Goal: Information Seeking & Learning: Learn about a topic

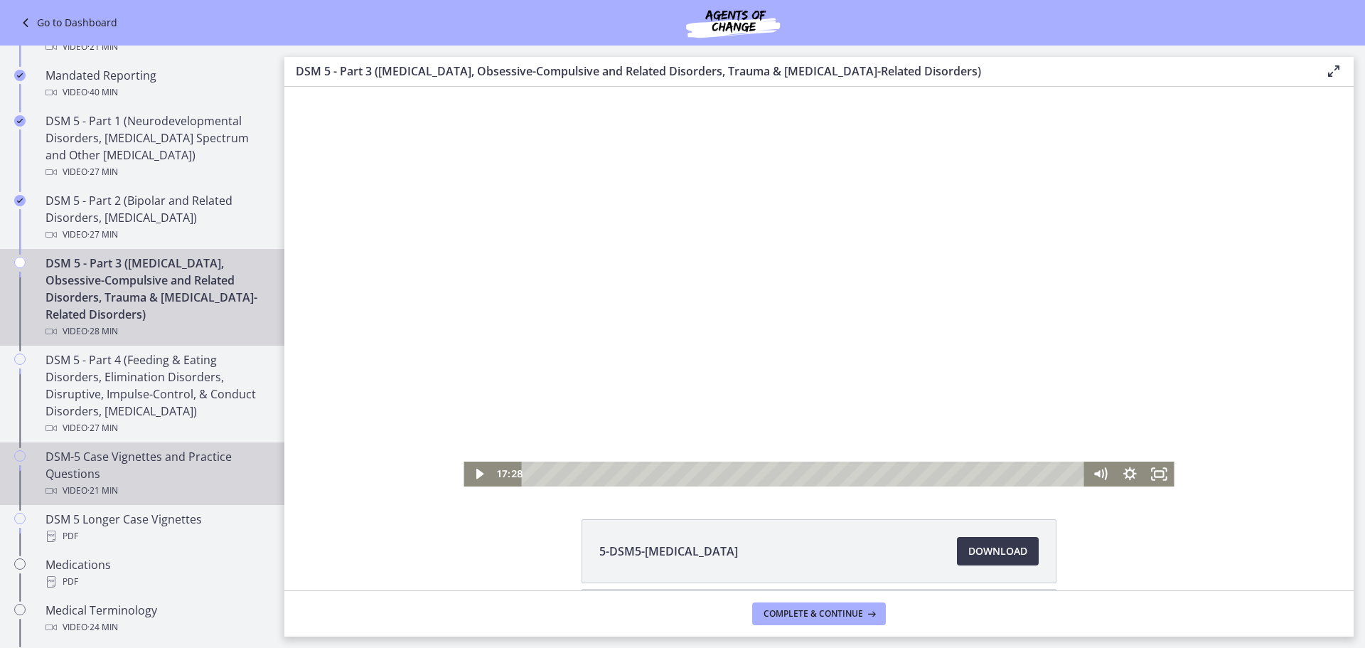
click at [118, 454] on div "DSM-5 Case Vignettes and Practice Questions Video · 21 min" at bounding box center [157, 473] width 222 height 51
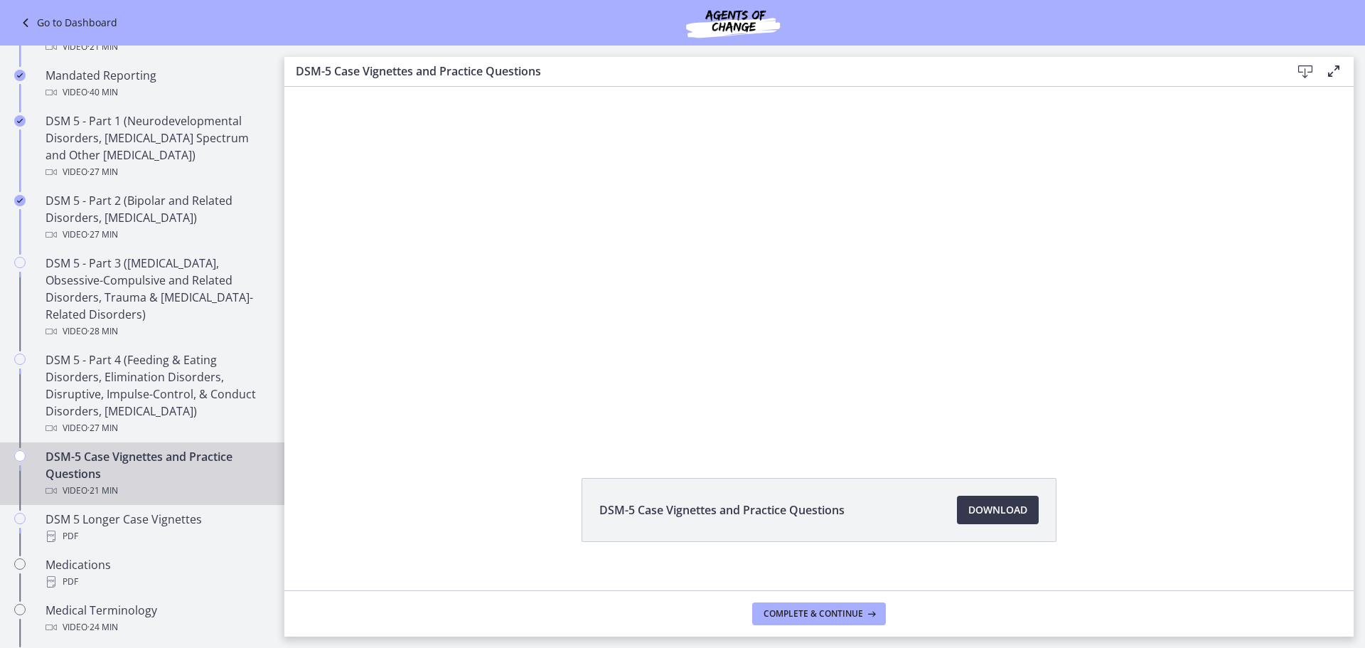
scroll to position [61, 0]
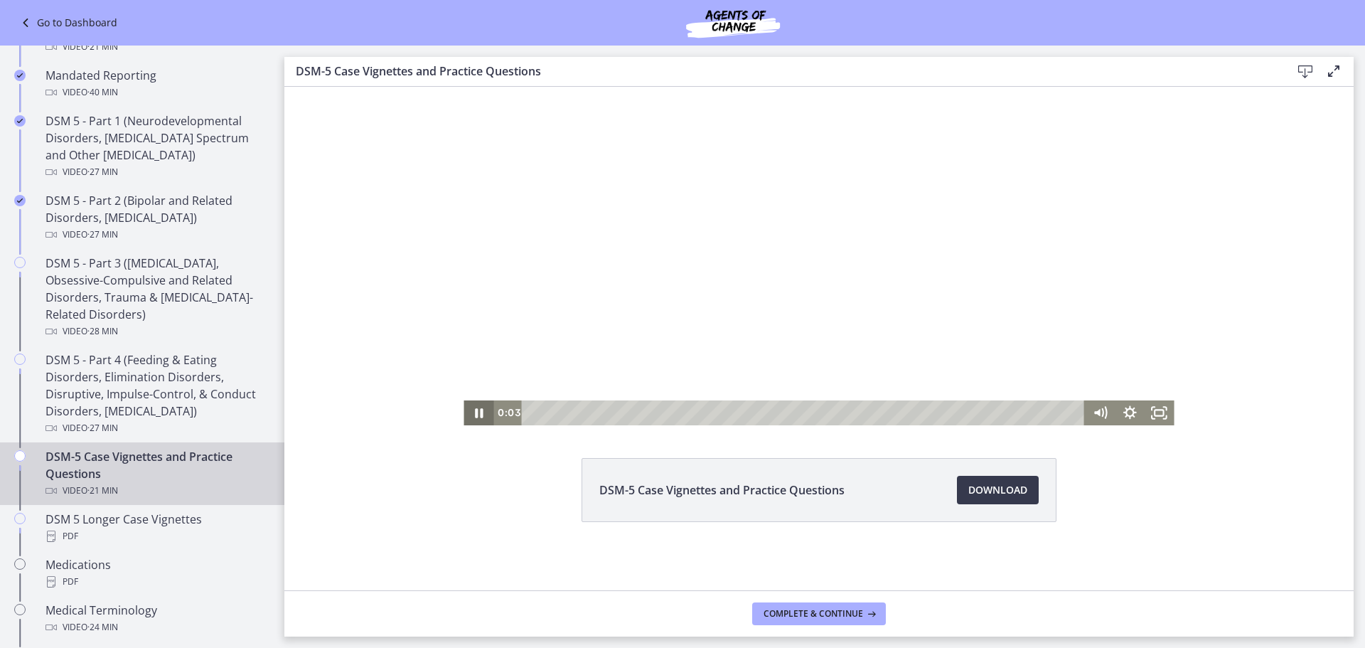
click at [475, 415] on icon "Pause" at bounding box center [479, 412] width 8 height 9
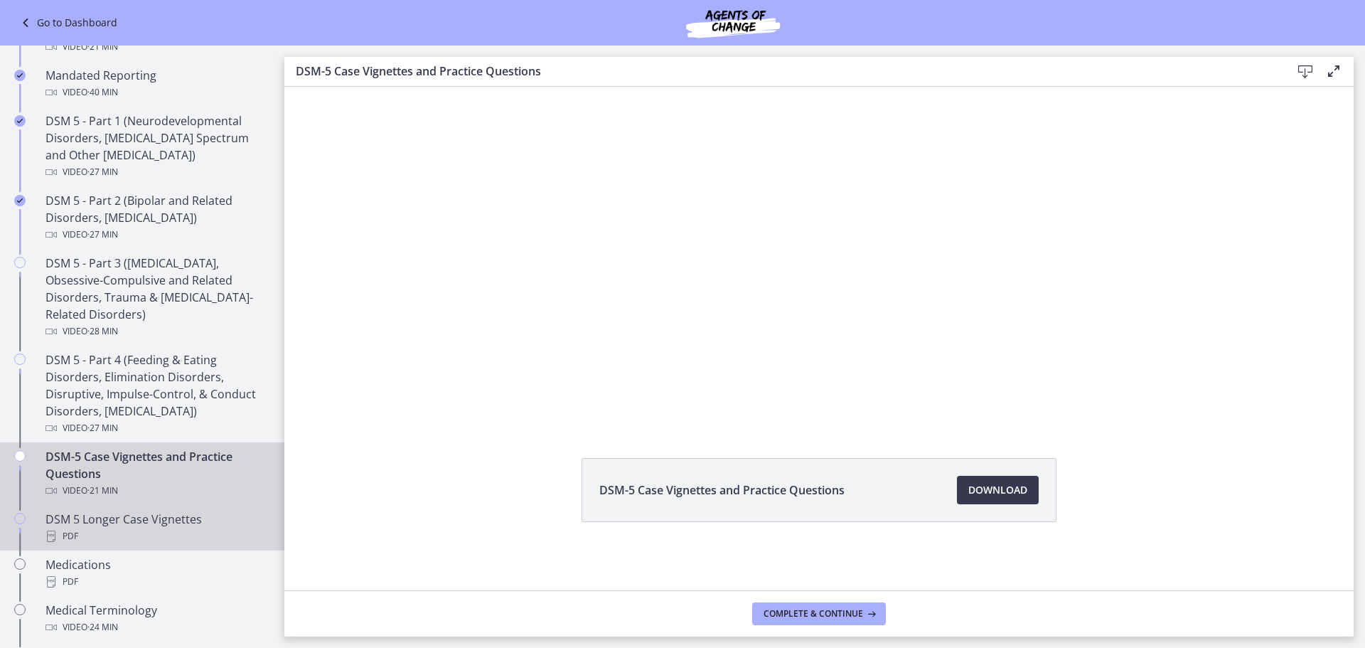
click at [137, 527] on div "DSM 5 Longer Case Vignettes PDF" at bounding box center [157, 528] width 222 height 34
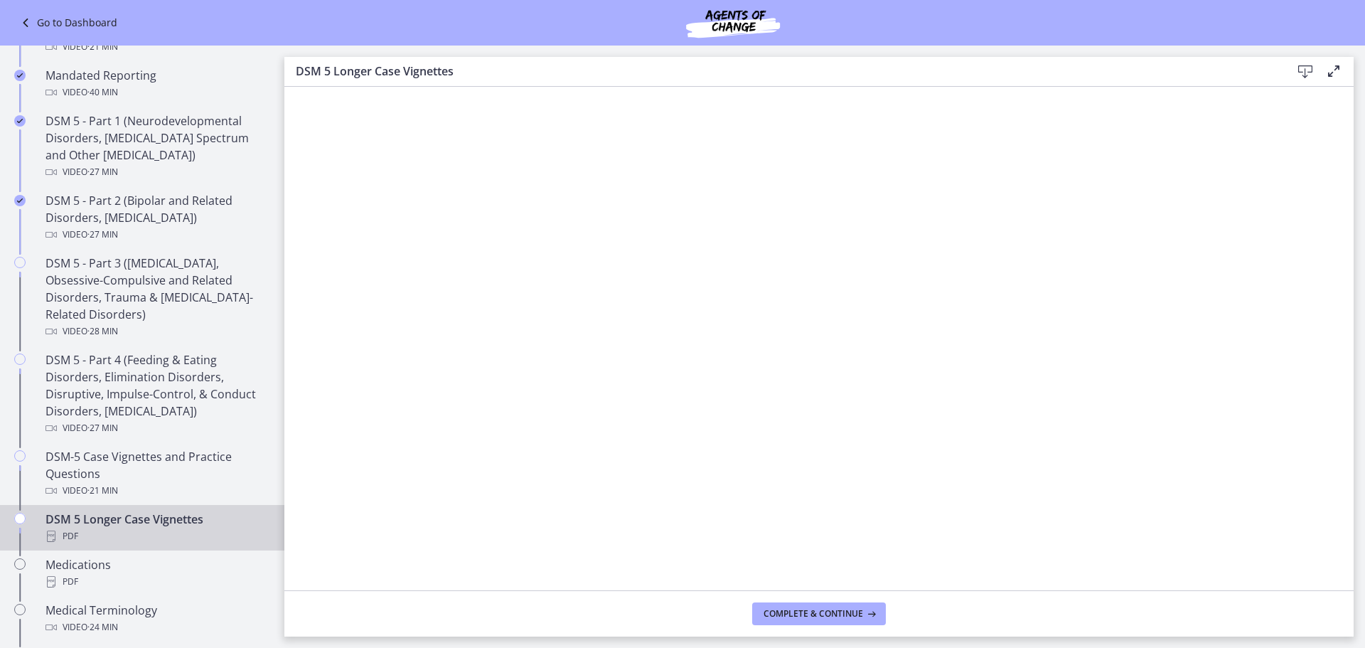
click at [1304, 71] on icon at bounding box center [1305, 71] width 17 height 17
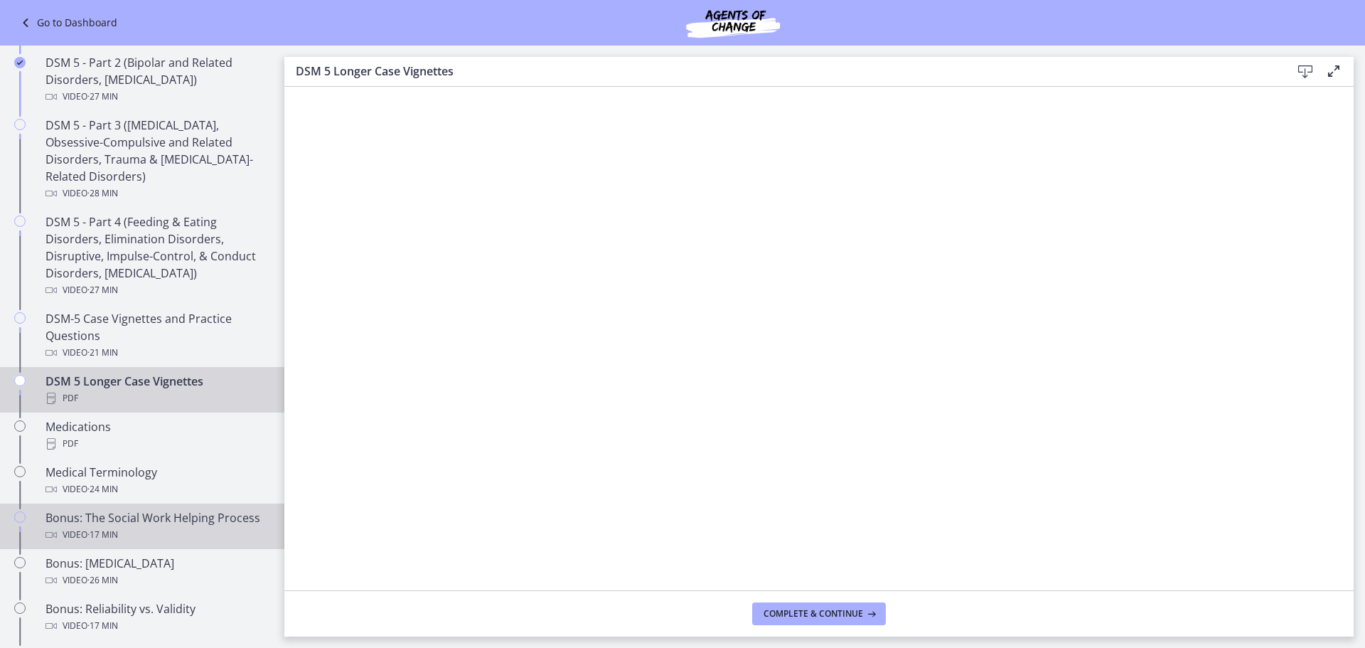
scroll to position [713, 0]
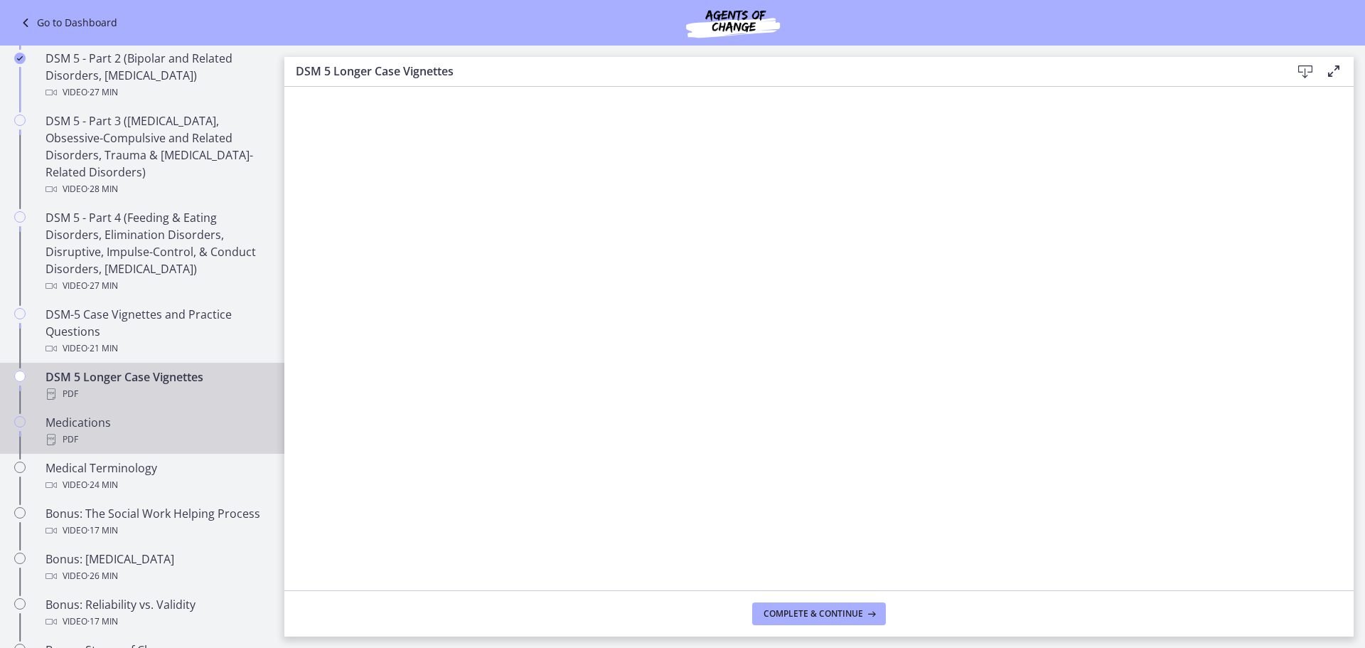
click at [121, 427] on div "Medications PDF" at bounding box center [157, 431] width 222 height 34
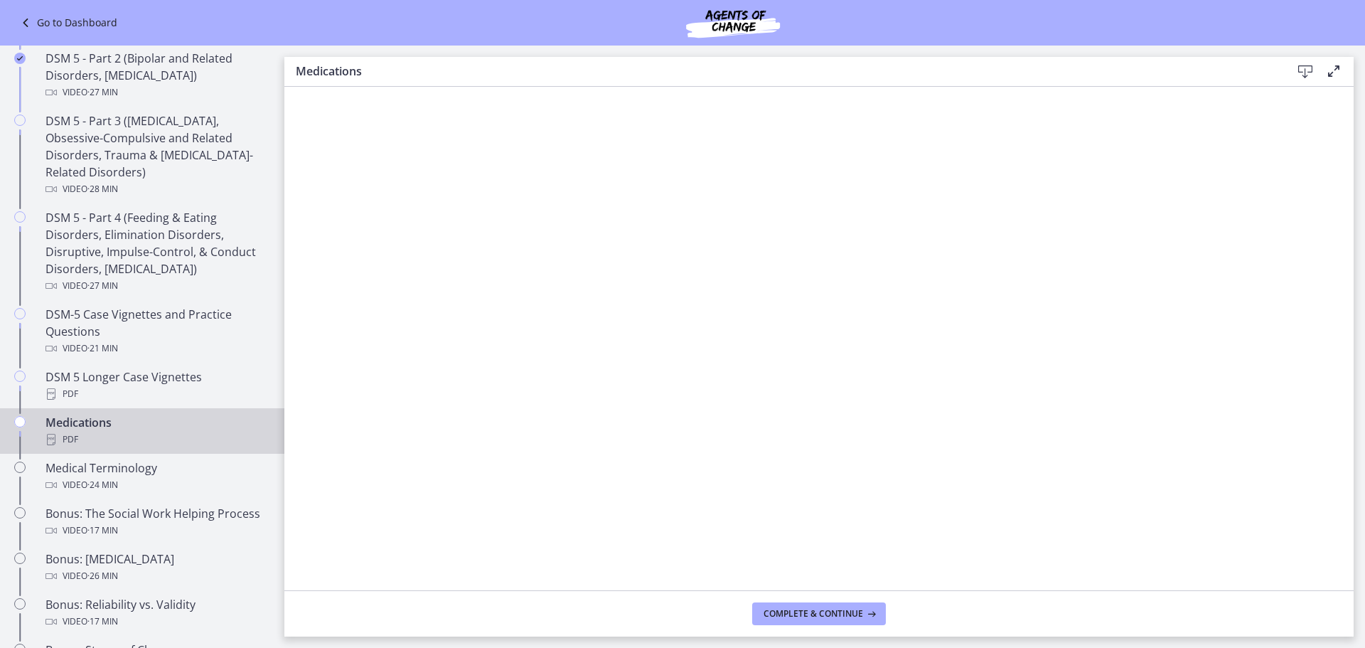
click at [1307, 70] on icon at bounding box center [1305, 71] width 17 height 17
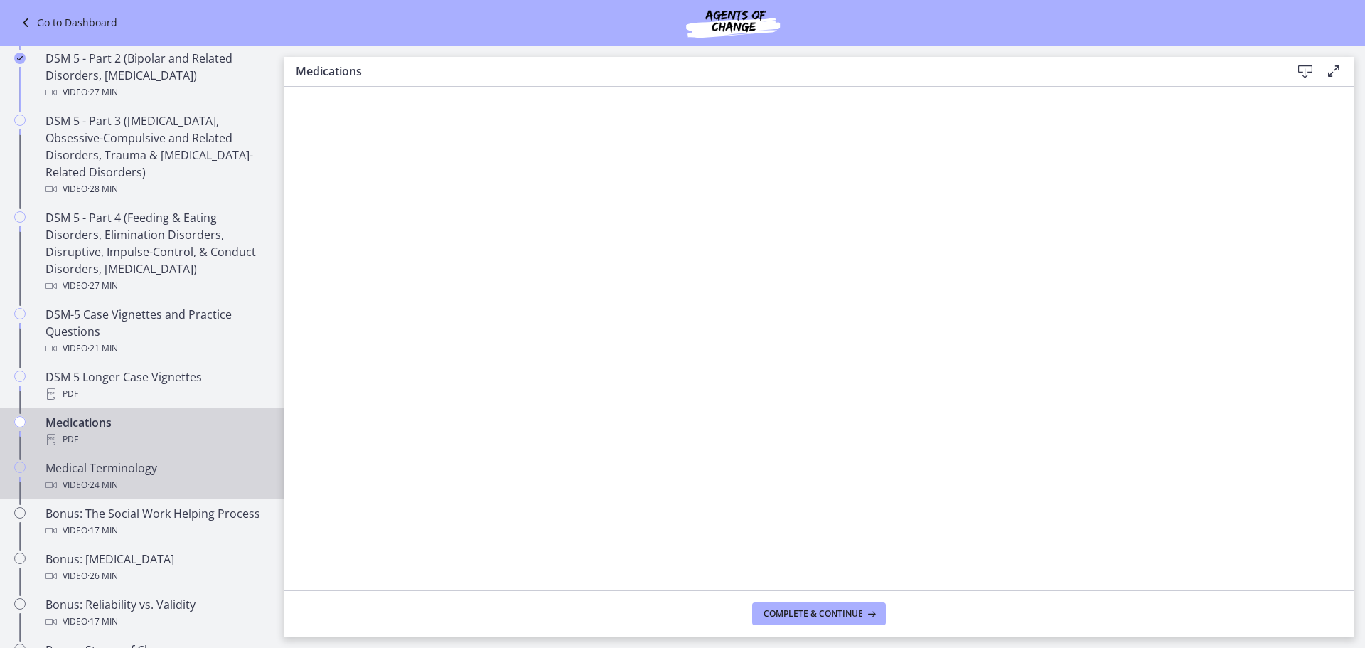
click at [100, 469] on div "Medical Terminology Video · 24 min" at bounding box center [157, 476] width 222 height 34
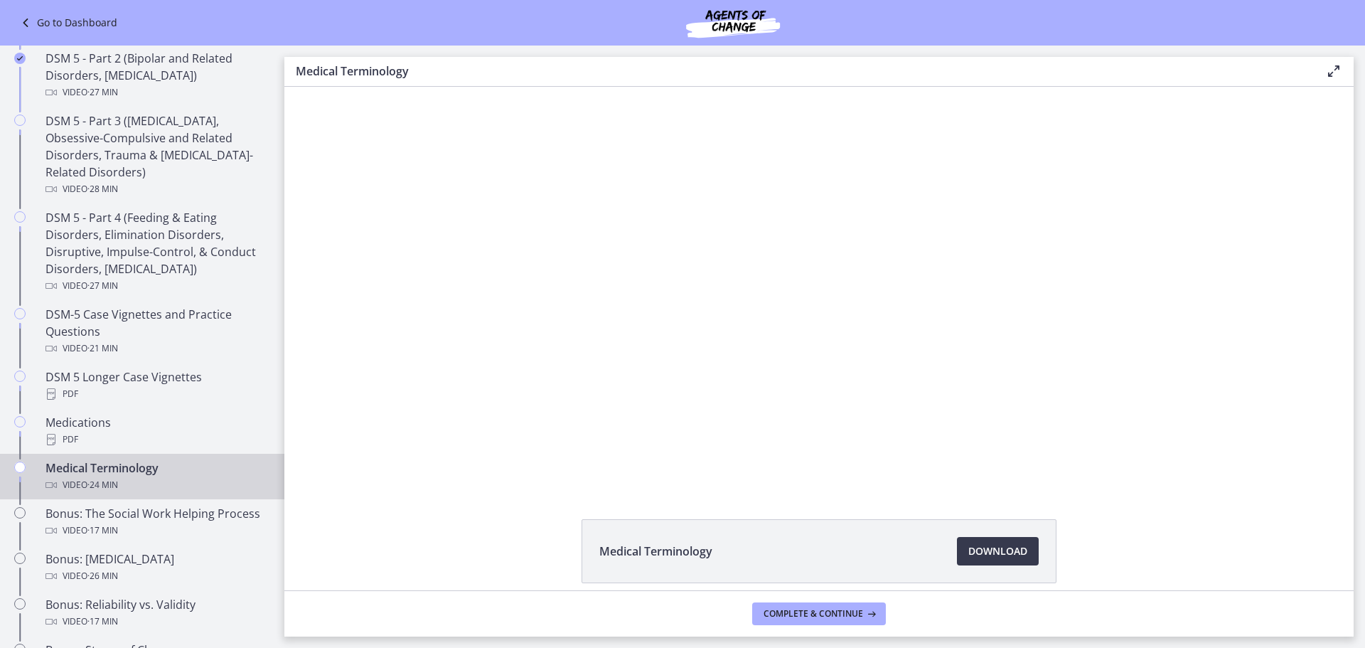
scroll to position [61, 0]
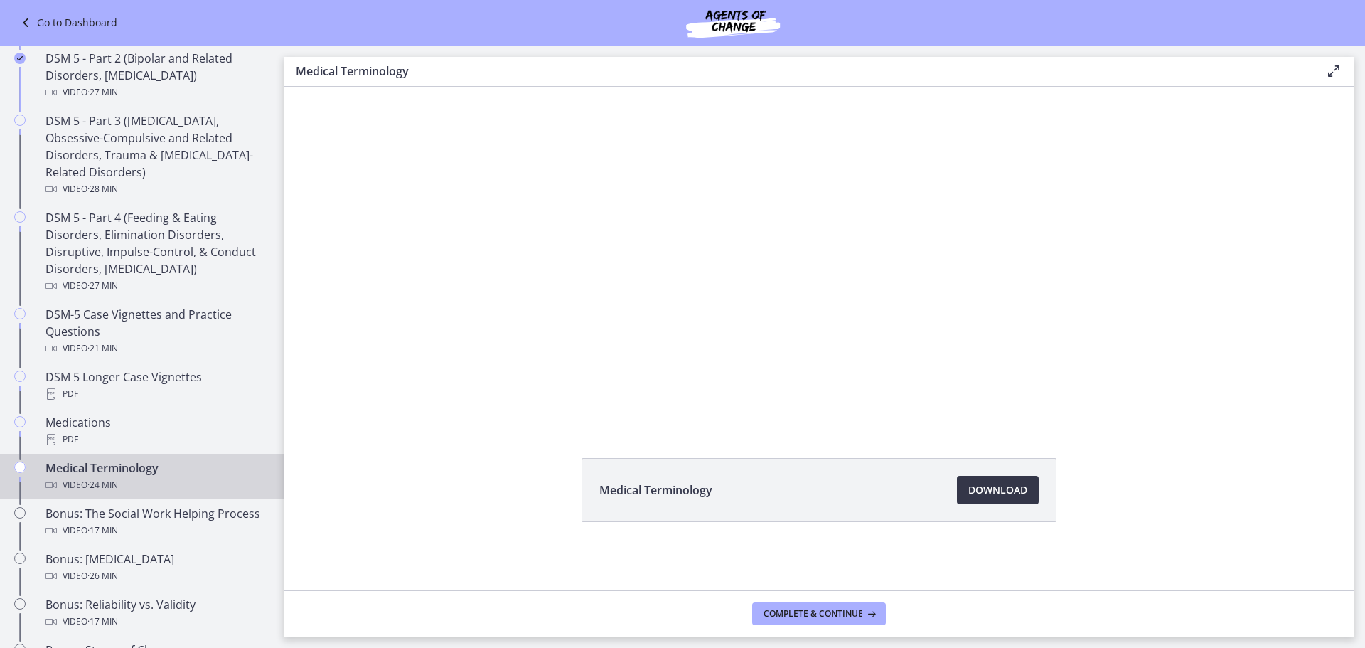
click at [993, 488] on span "Download Opens in a new window" at bounding box center [998, 489] width 59 height 17
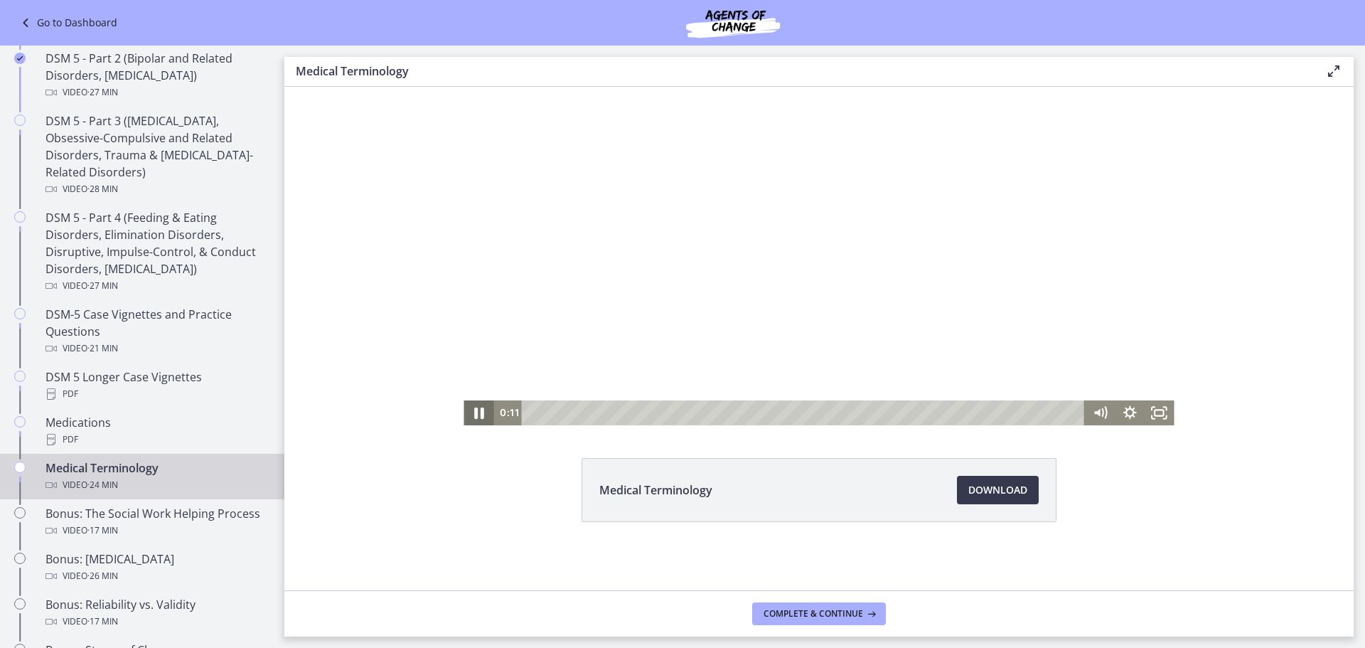
click at [469, 411] on icon "Pause" at bounding box center [479, 413] width 36 height 30
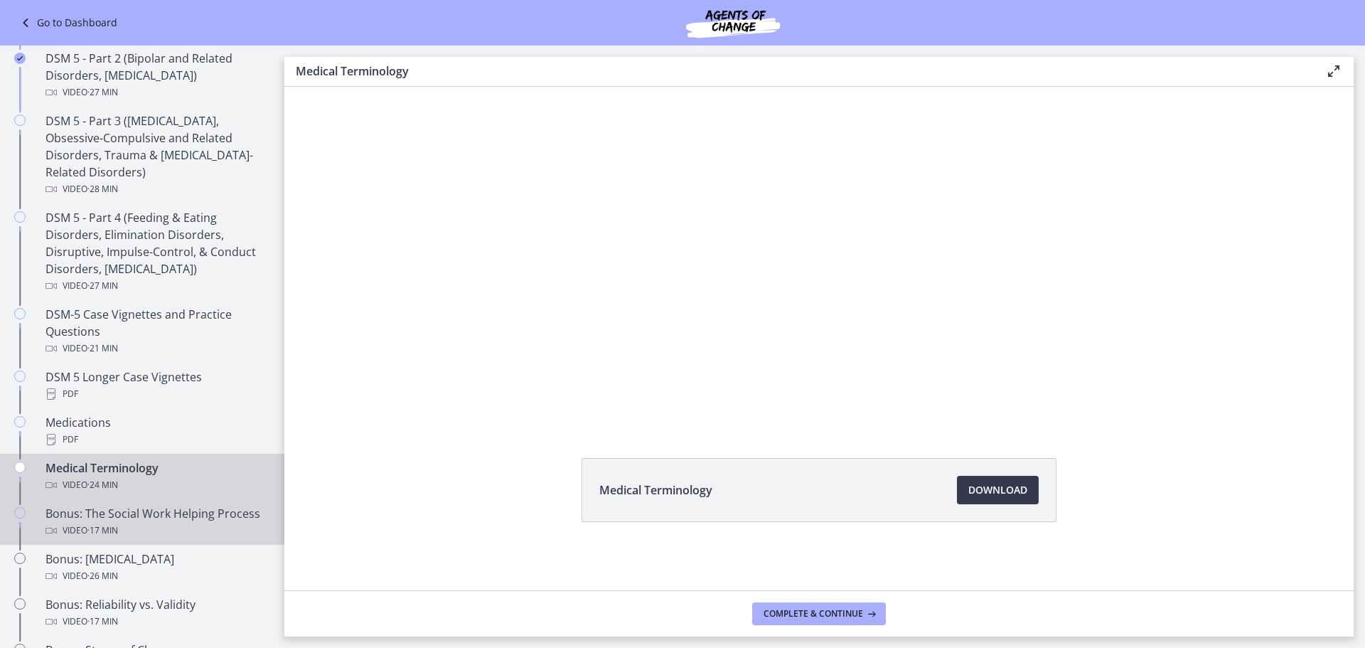
click at [147, 518] on div "Bonus: The Social Work Helping Process Video · 17 min" at bounding box center [157, 522] width 222 height 34
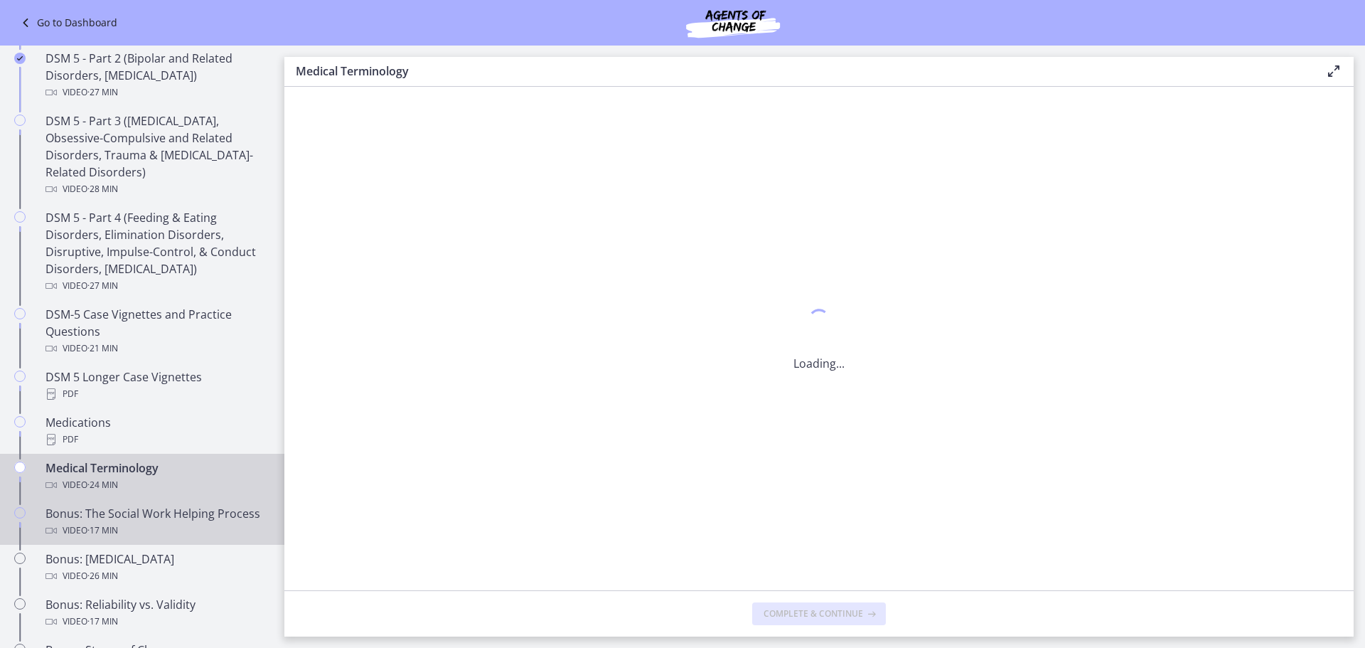
scroll to position [0, 0]
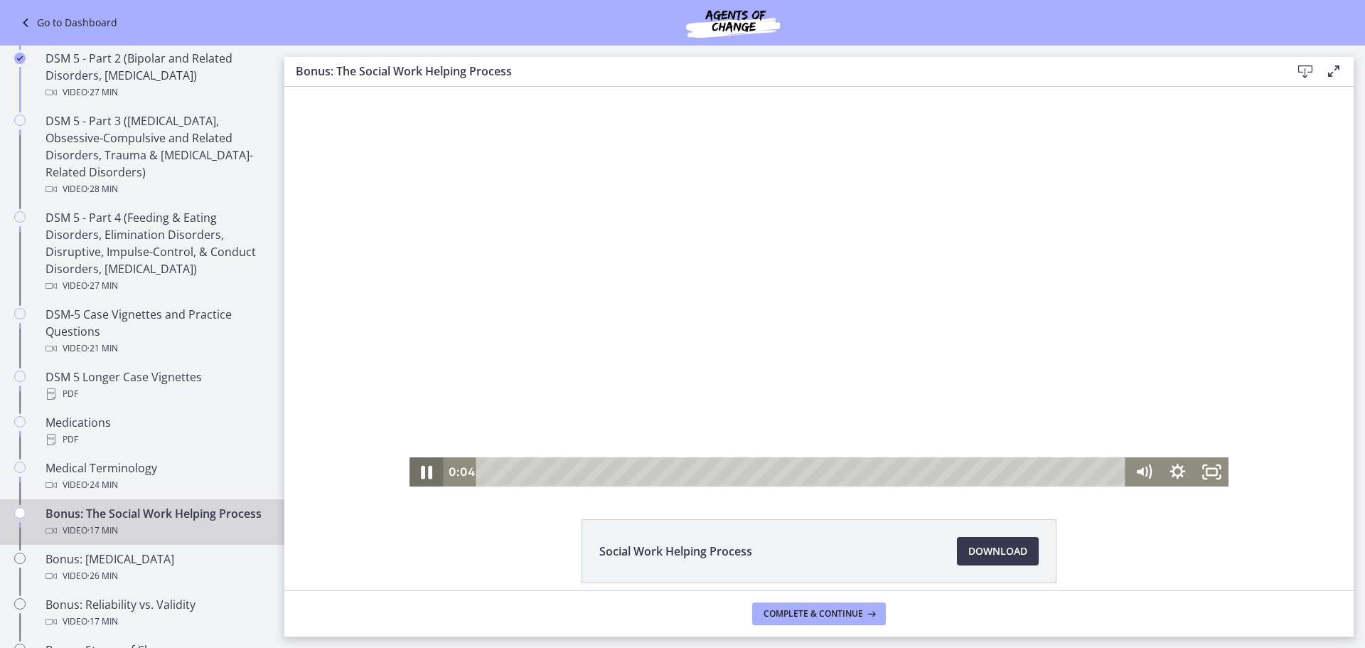
click at [416, 474] on icon "Pause" at bounding box center [426, 471] width 41 height 35
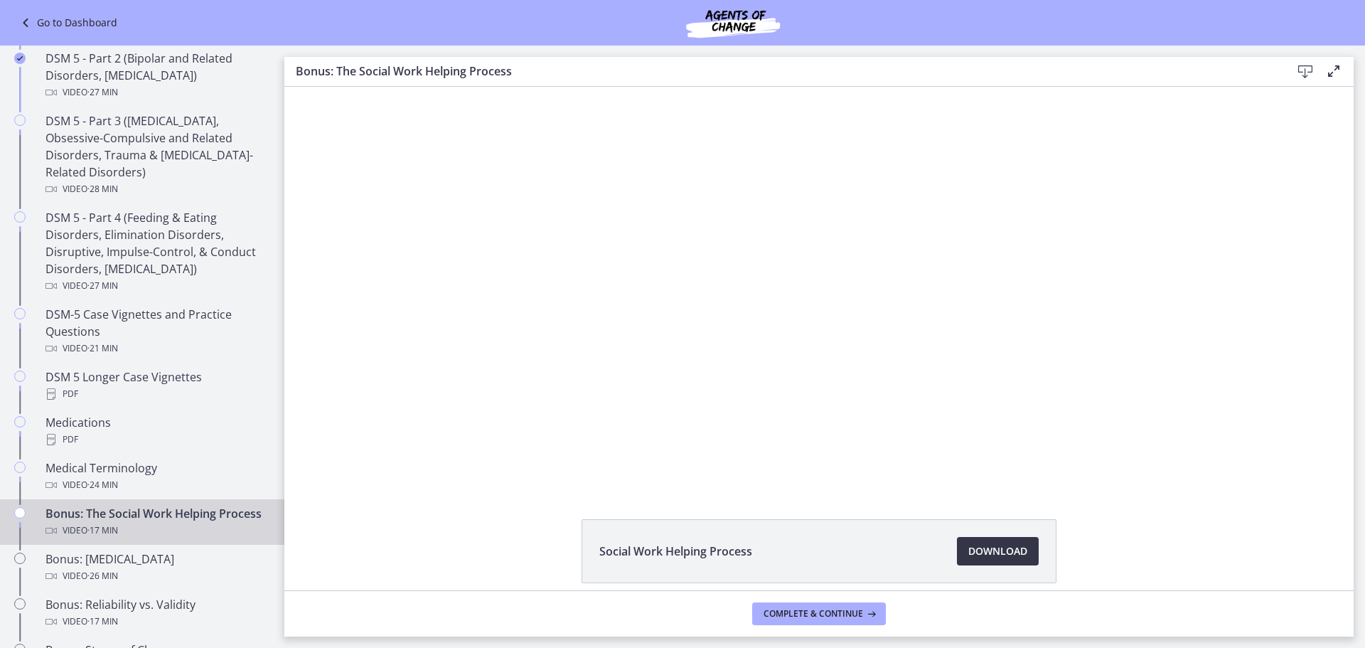
click at [998, 550] on span "Download Opens in a new window" at bounding box center [998, 551] width 59 height 17
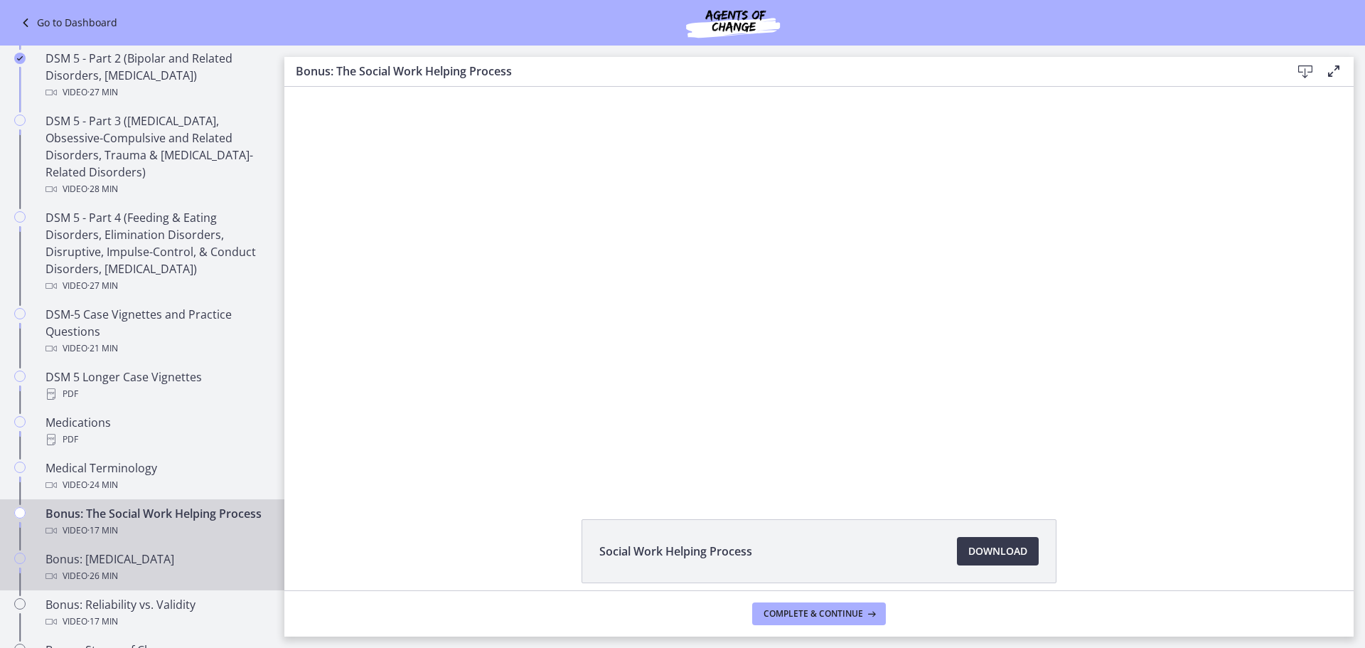
click at [118, 585] on span "· 26 min" at bounding box center [102, 576] width 31 height 17
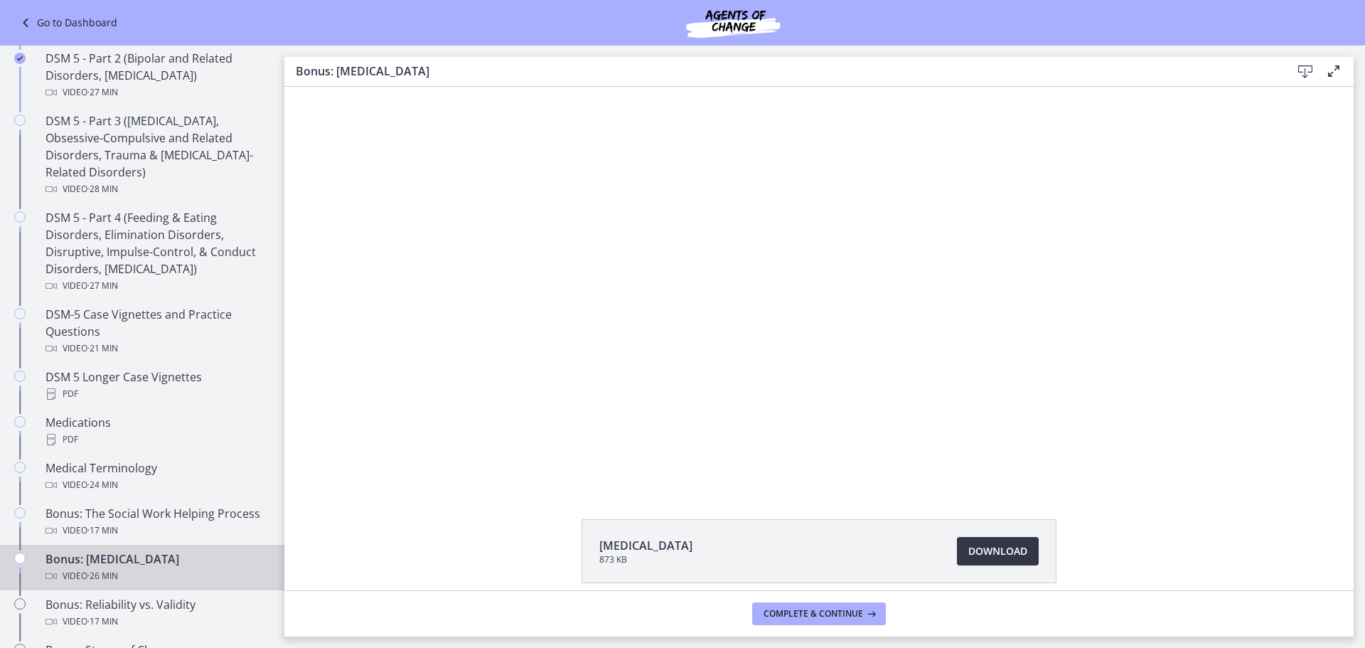
click at [984, 543] on span "Download Opens in a new window" at bounding box center [998, 551] width 59 height 17
click at [403, 528] on div "[MEDICAL_DATA] 873 KB Download Opens in a new window" at bounding box center [819, 585] width 1070 height 132
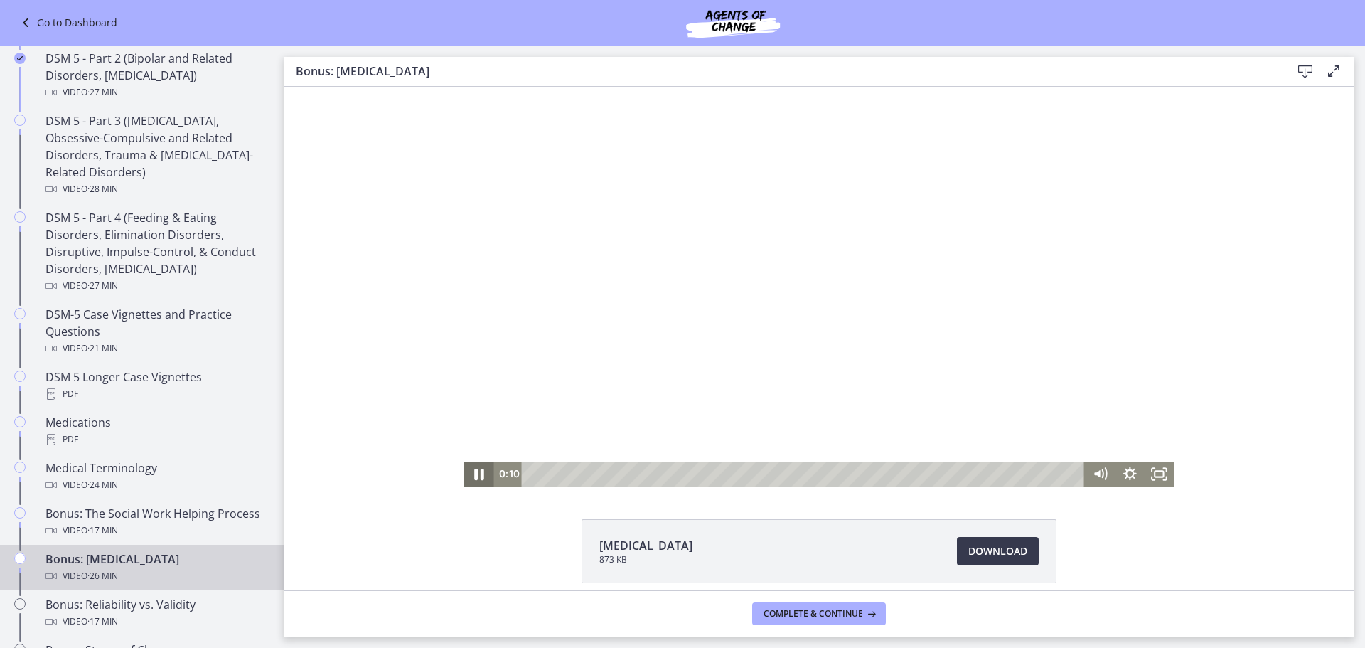
click at [473, 471] on icon "Pause" at bounding box center [479, 474] width 36 height 30
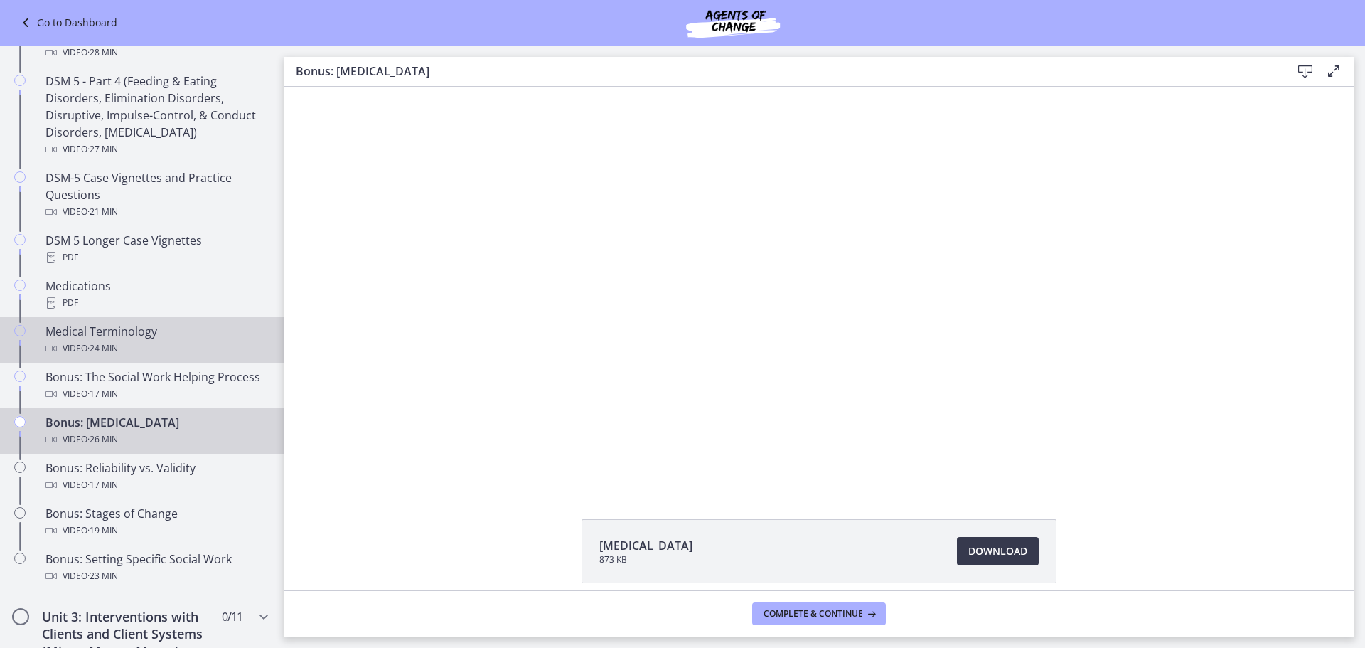
scroll to position [856, 0]
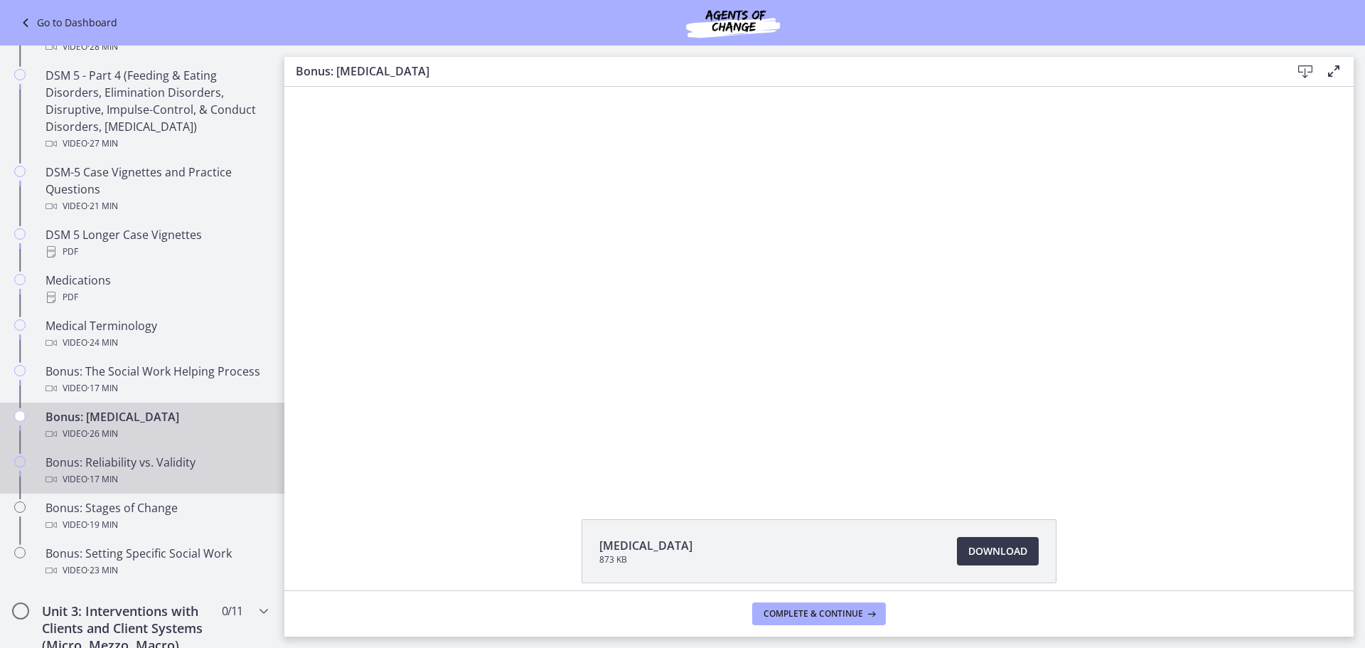
click at [106, 474] on span "· 17 min" at bounding box center [102, 479] width 31 height 17
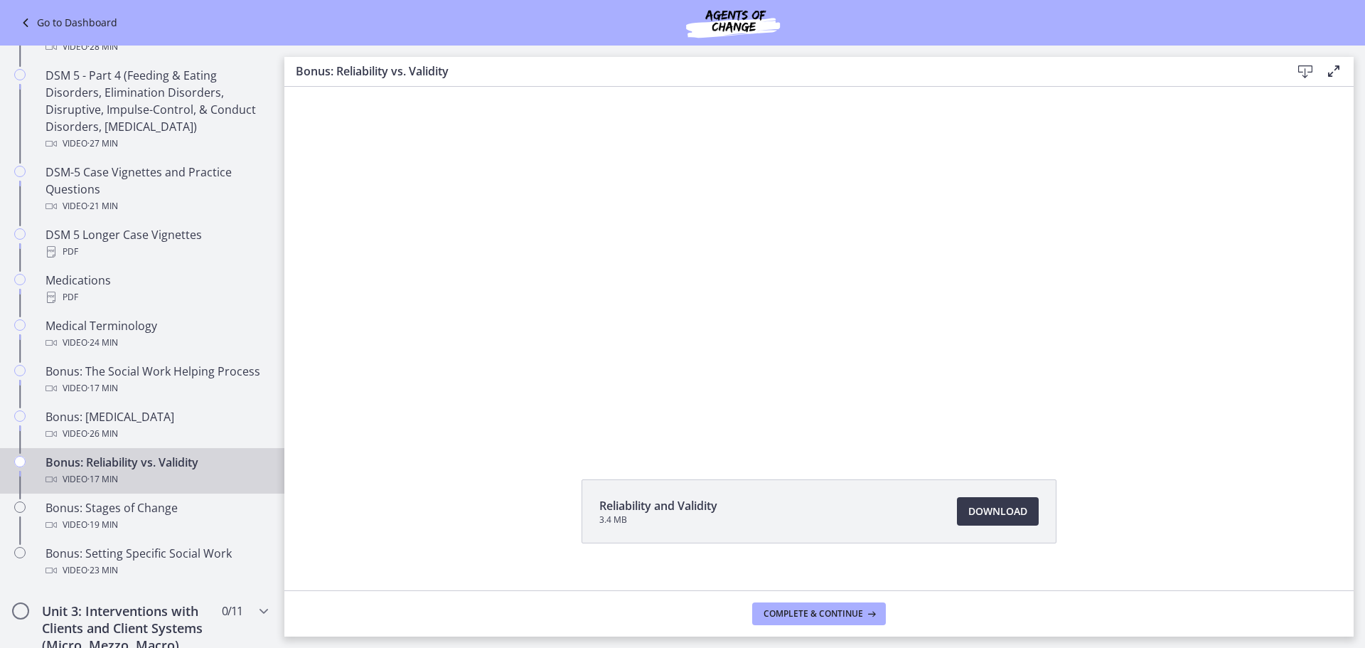
scroll to position [61, 0]
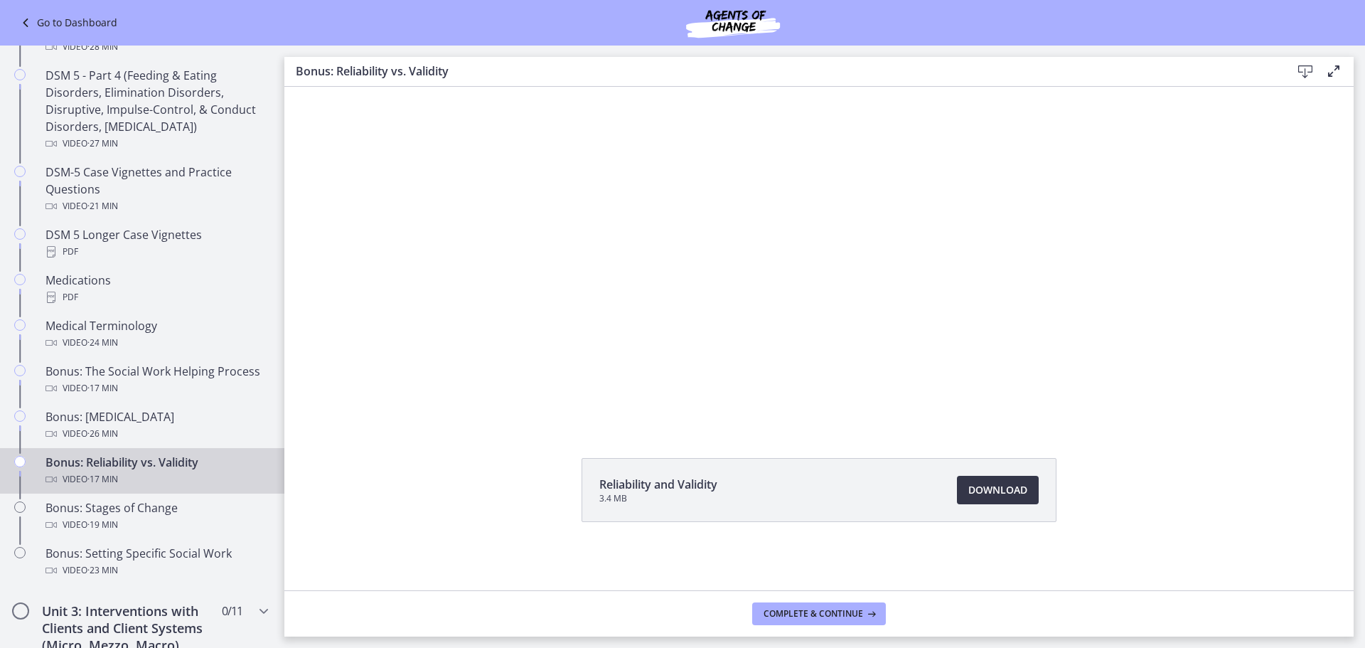
click at [981, 491] on span "Download Opens in a new window" at bounding box center [998, 489] width 59 height 17
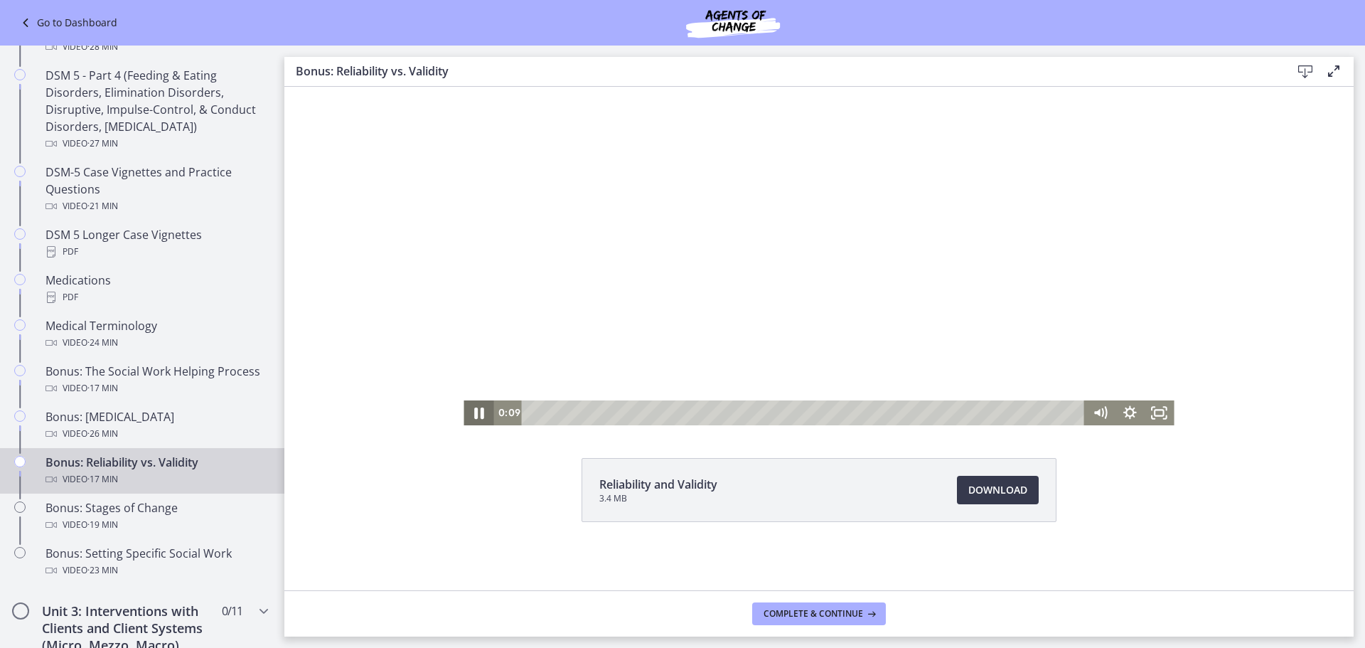
click at [466, 414] on icon "Pause" at bounding box center [479, 413] width 36 height 30
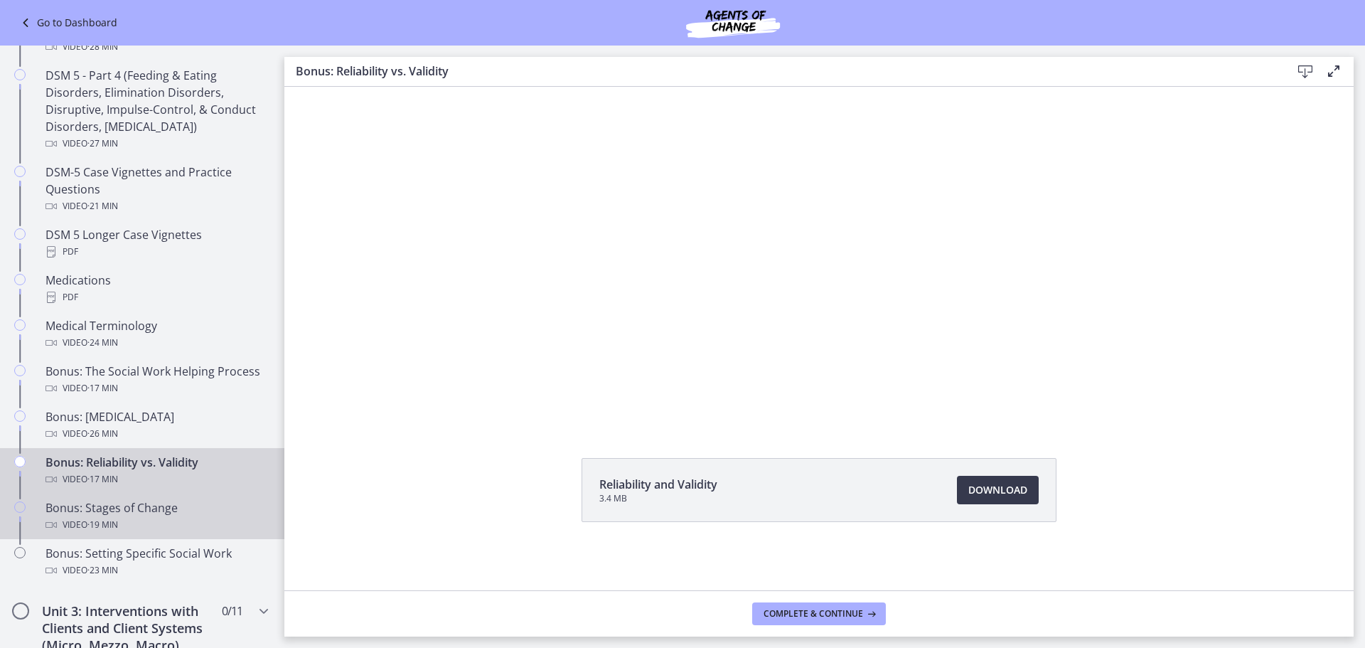
click at [140, 513] on div "Bonus: Stages of Change Video · 19 min" at bounding box center [157, 516] width 222 height 34
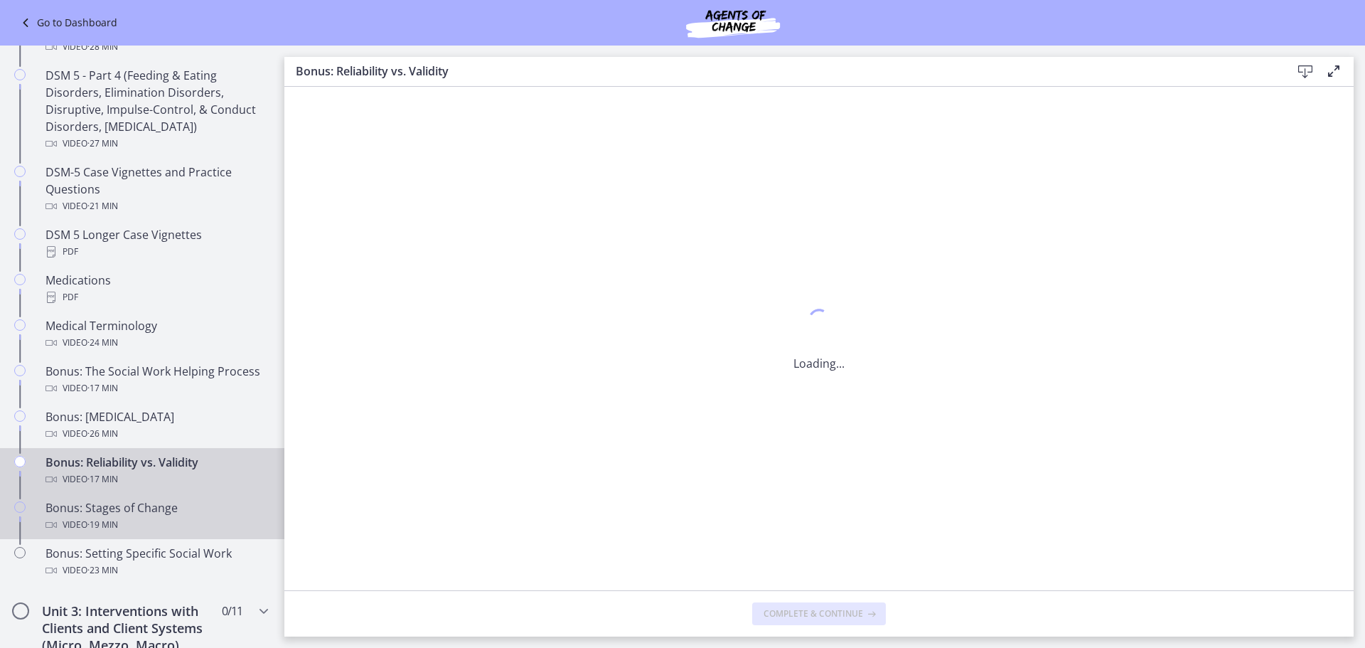
scroll to position [0, 0]
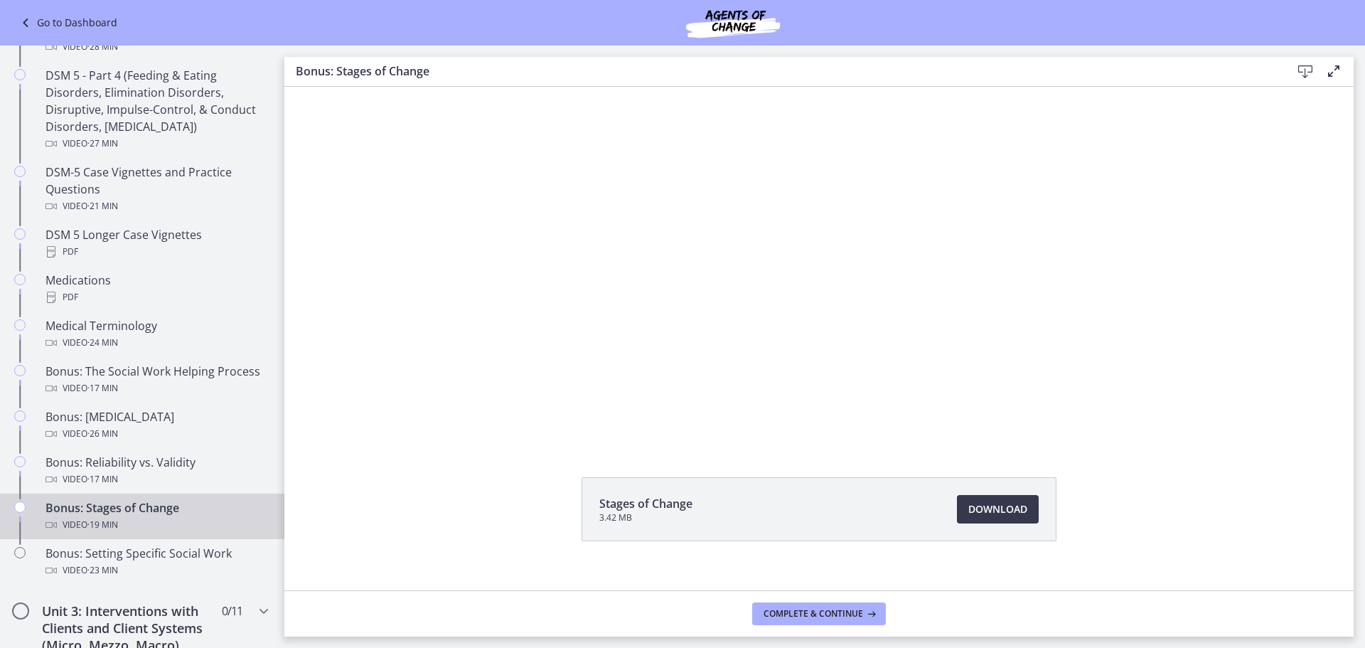
scroll to position [61, 0]
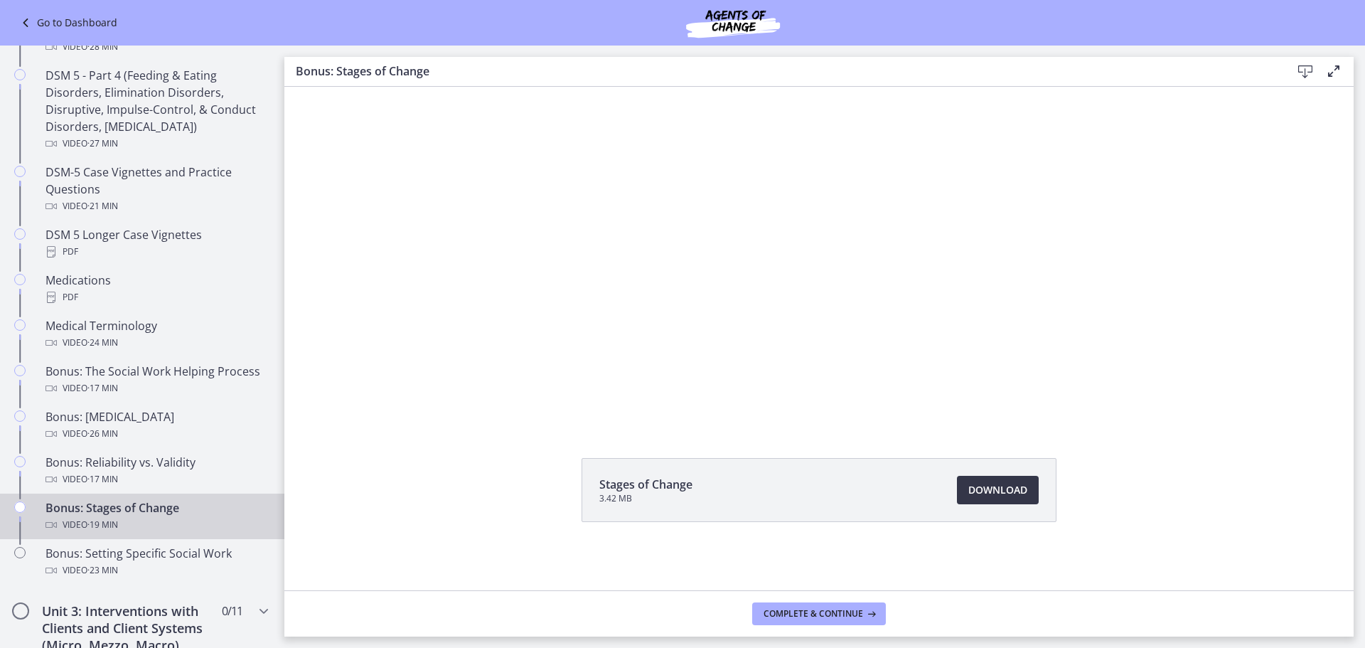
click at [1010, 497] on span "Download Opens in a new window" at bounding box center [998, 489] width 59 height 17
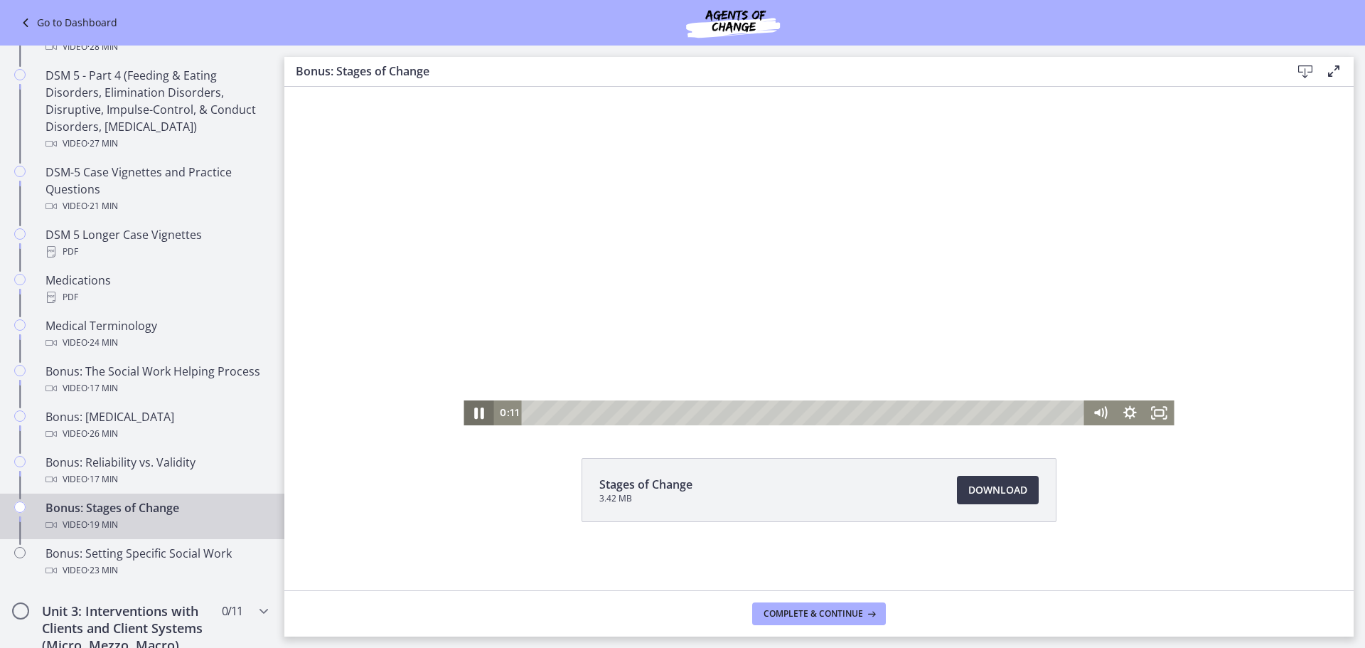
click at [469, 410] on icon "Pause" at bounding box center [479, 413] width 36 height 30
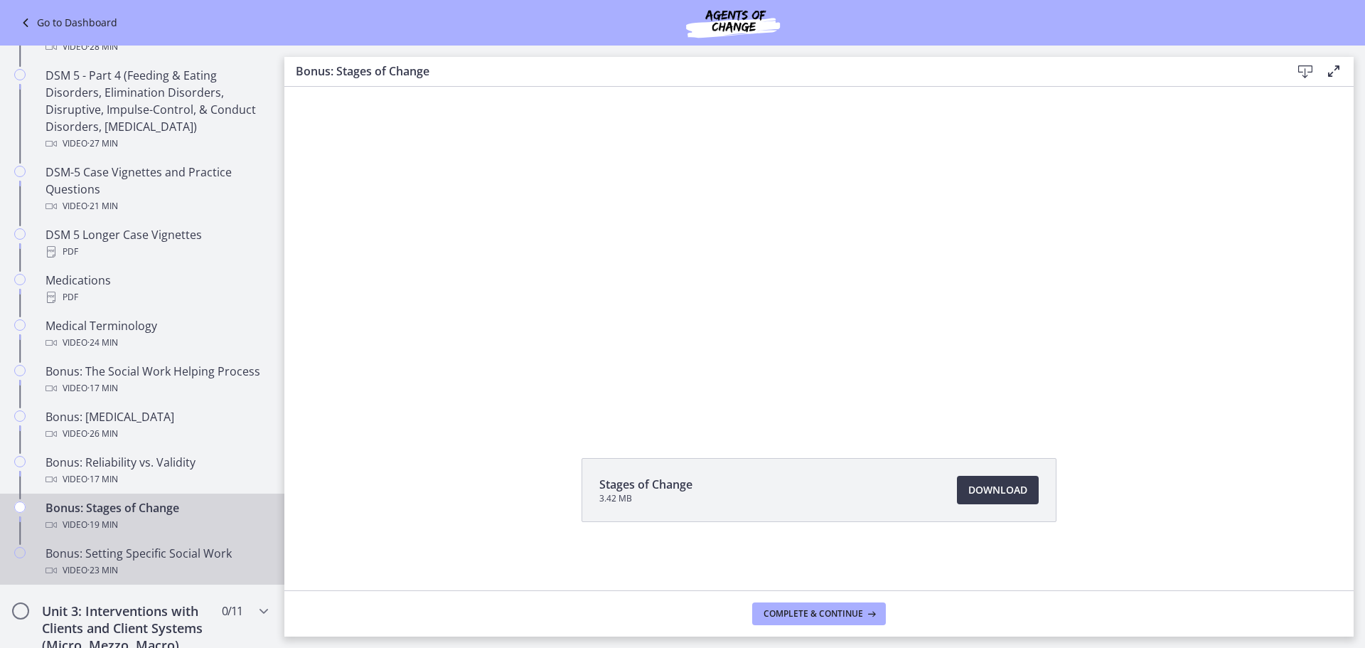
click at [176, 556] on div "Bonus: Setting Specific Social Work Video · 23 min" at bounding box center [157, 562] width 222 height 34
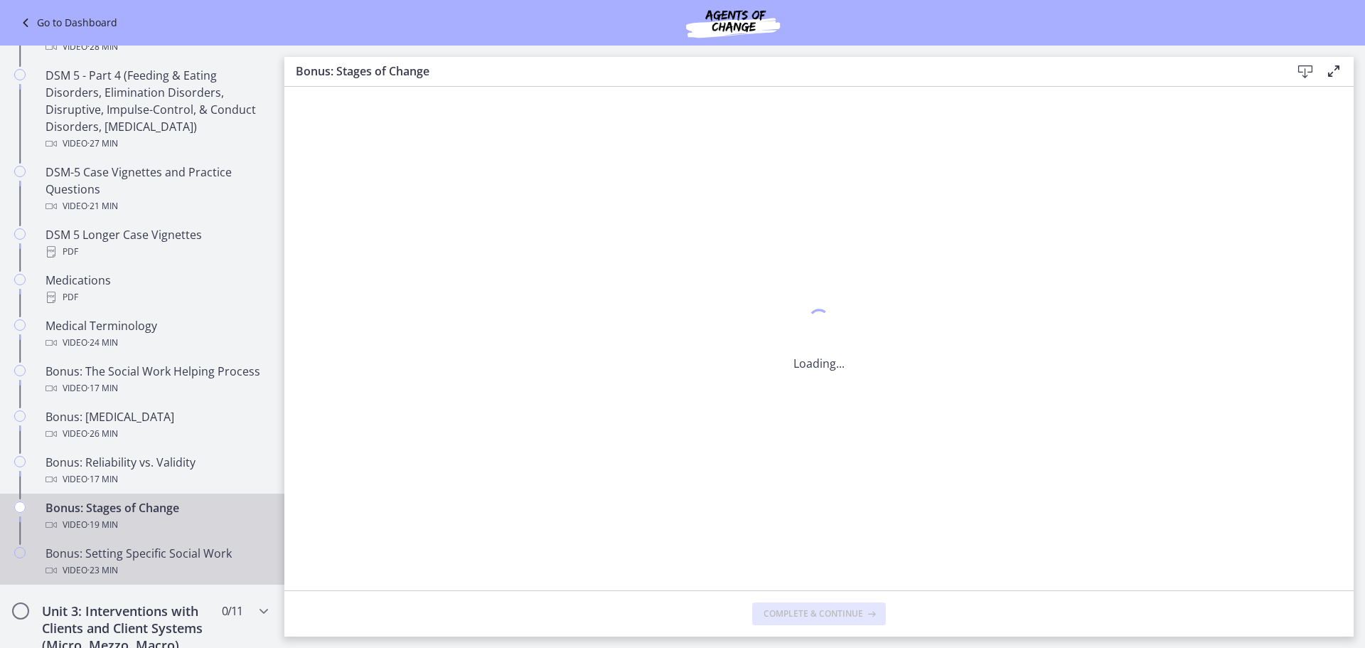
scroll to position [0, 0]
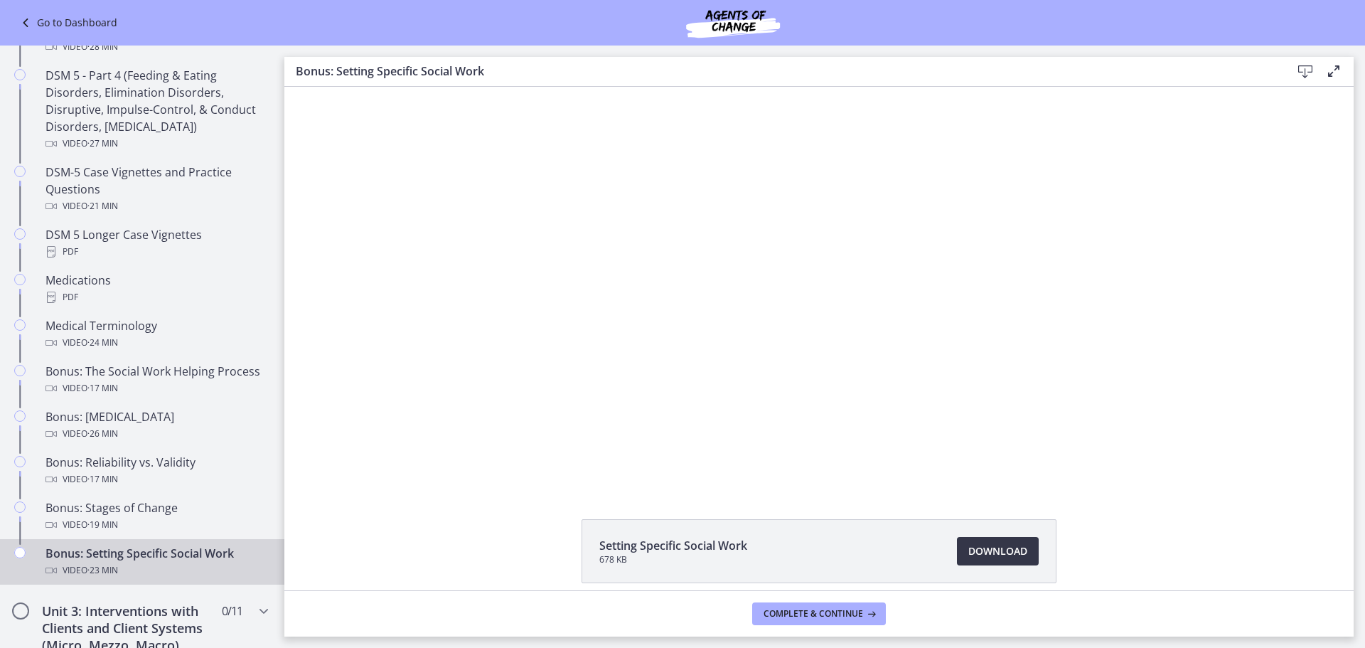
click at [1008, 550] on span "Download Opens in a new window" at bounding box center [998, 551] width 59 height 17
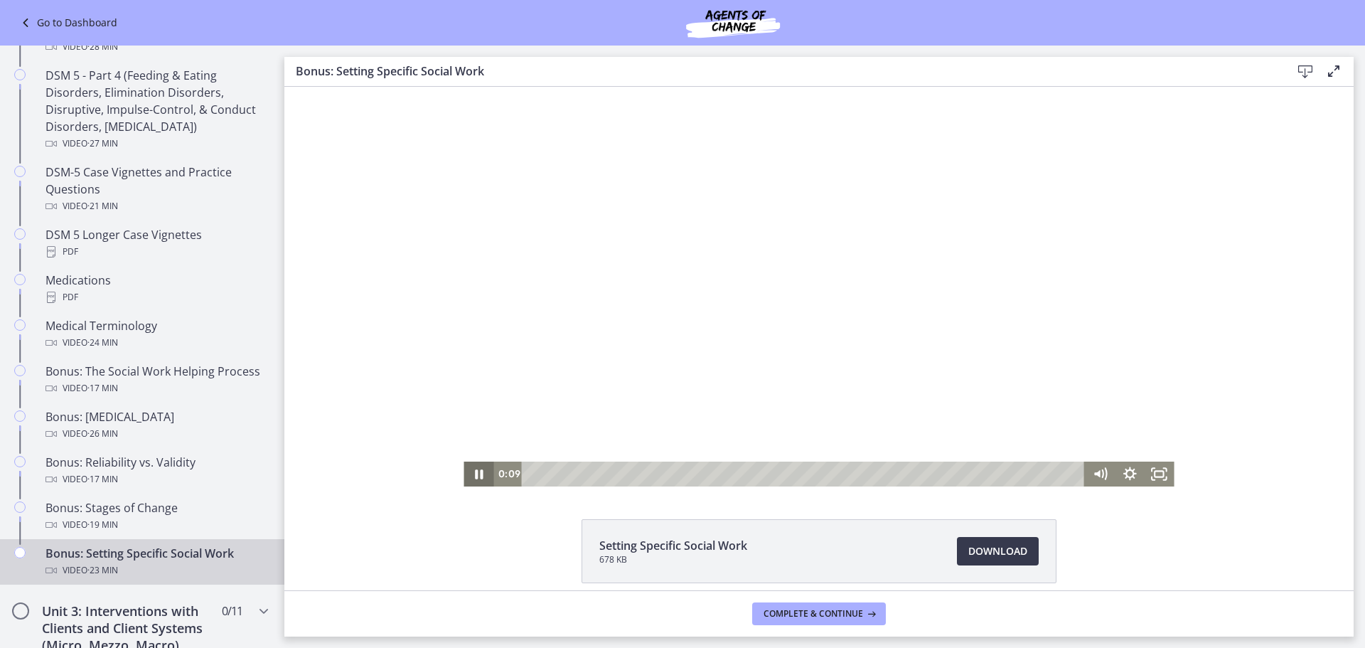
click at [476, 472] on icon "Pause" at bounding box center [479, 473] width 8 height 9
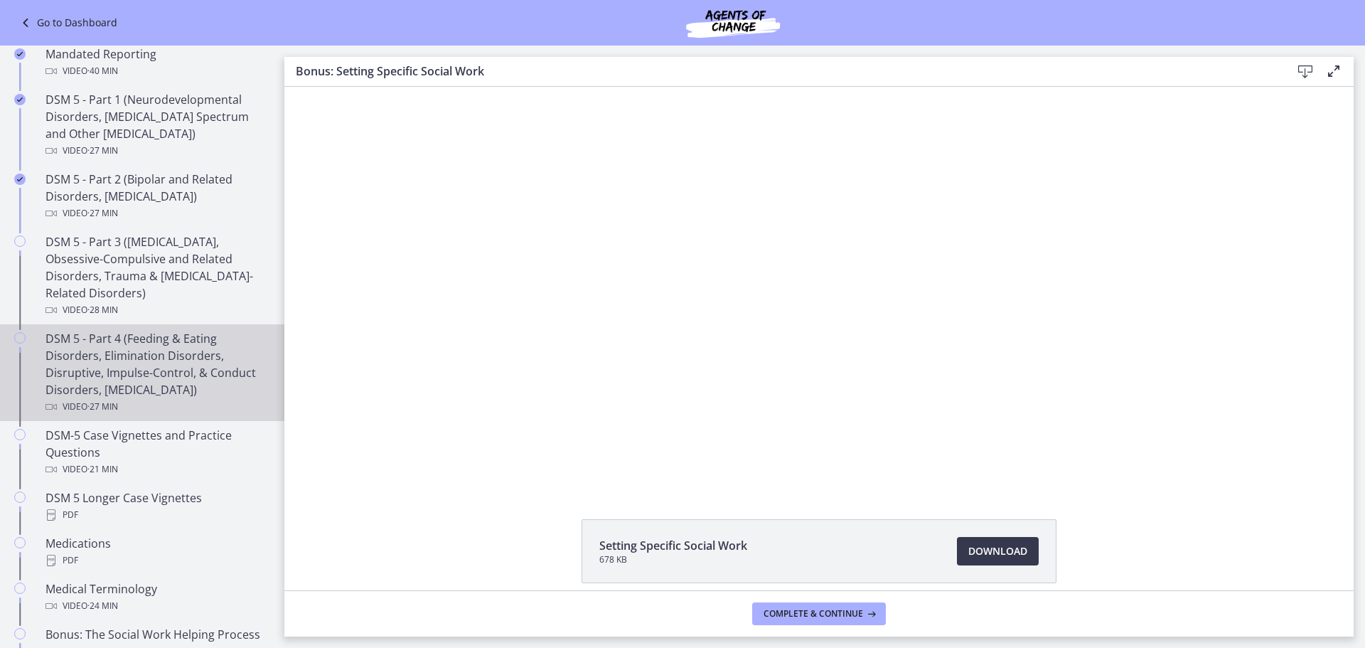
scroll to position [571, 0]
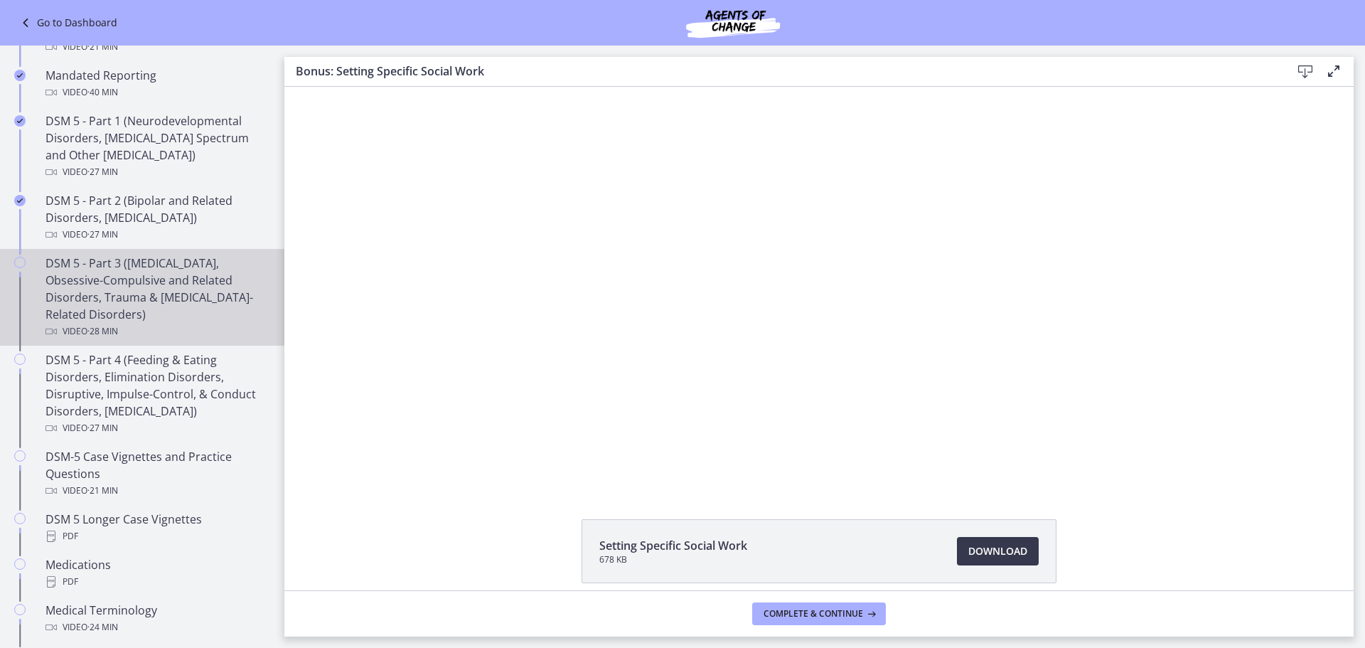
click at [163, 286] on div "DSM 5 - Part 3 ([MEDICAL_DATA], Obsessive-Compulsive and Related Disorders, Tra…" at bounding box center [157, 297] width 222 height 85
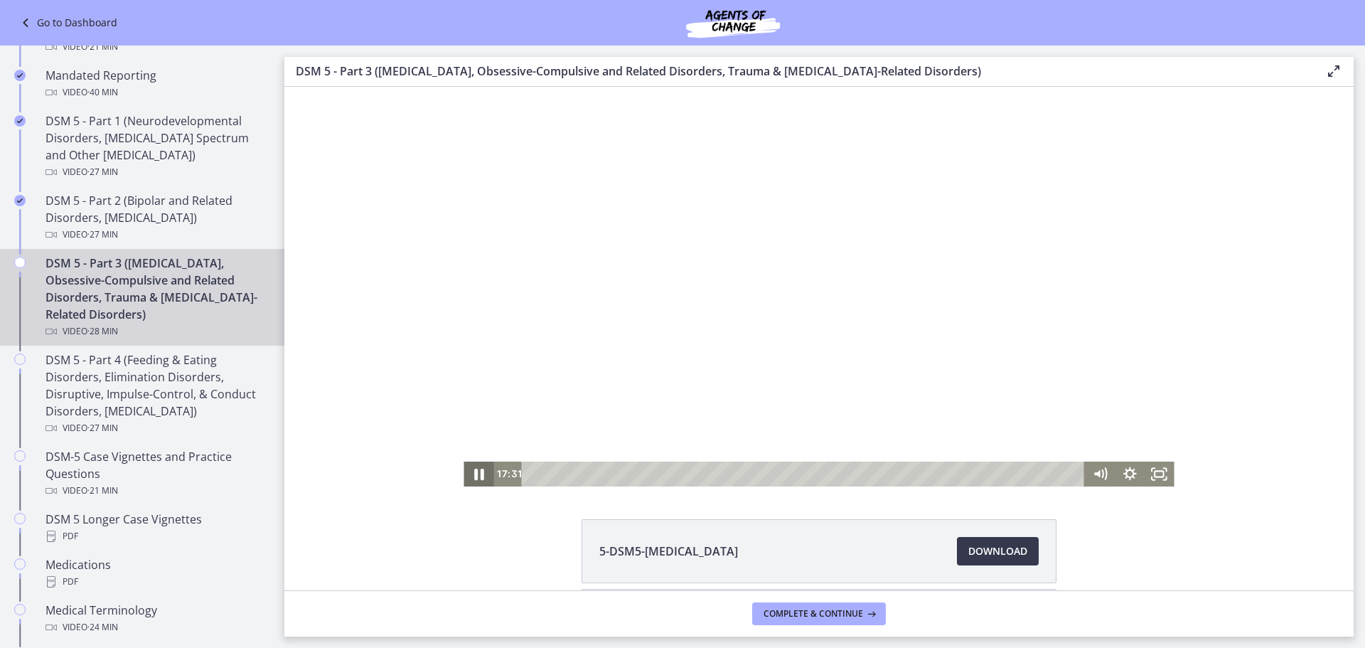
click at [474, 472] on icon "Pause" at bounding box center [479, 474] width 10 height 11
click at [477, 475] on icon "Play Video" at bounding box center [480, 474] width 9 height 12
click at [474, 471] on icon "Pause" at bounding box center [479, 474] width 30 height 25
